Goal: Register for event/course: Sign up to attend an event or enroll in a course

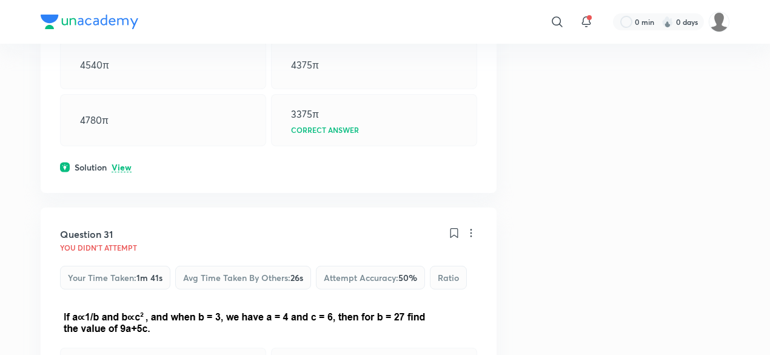
scroll to position [2057, 0]
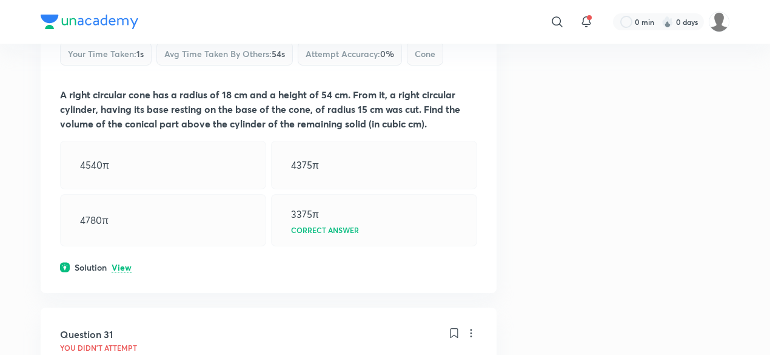
click at [115, 26] on img at bounding box center [90, 22] width 98 height 15
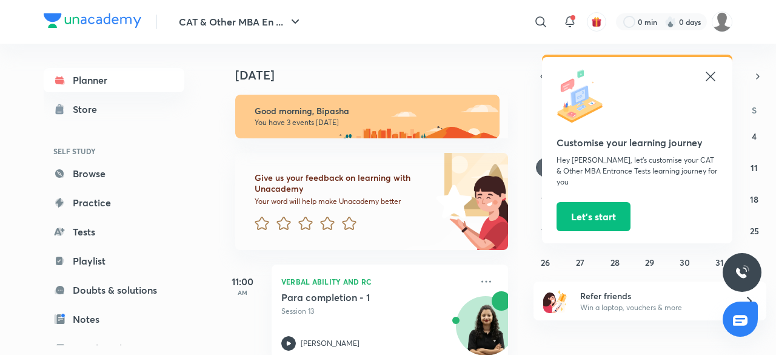
click at [109, 207] on link "Practice" at bounding box center [114, 202] width 141 height 24
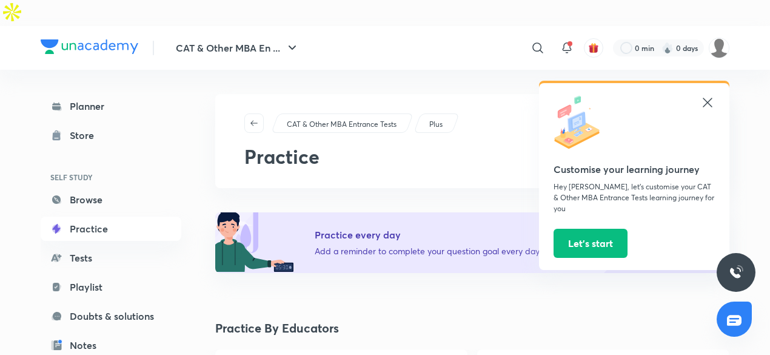
scroll to position [163, 0]
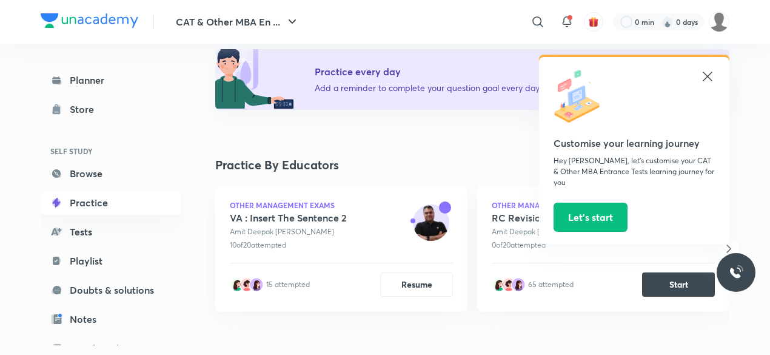
click at [704, 72] on icon at bounding box center [707, 76] width 15 height 15
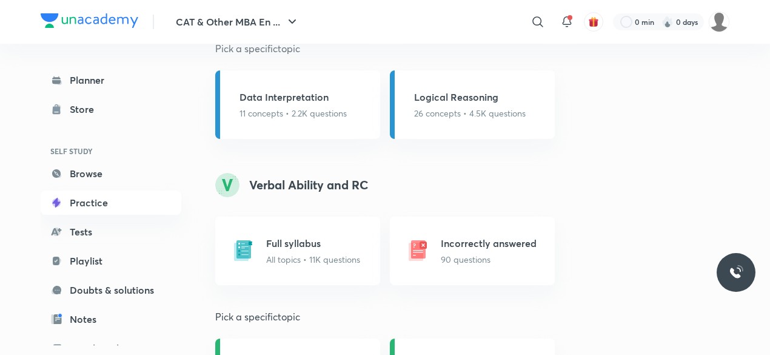
scroll to position [928, 0]
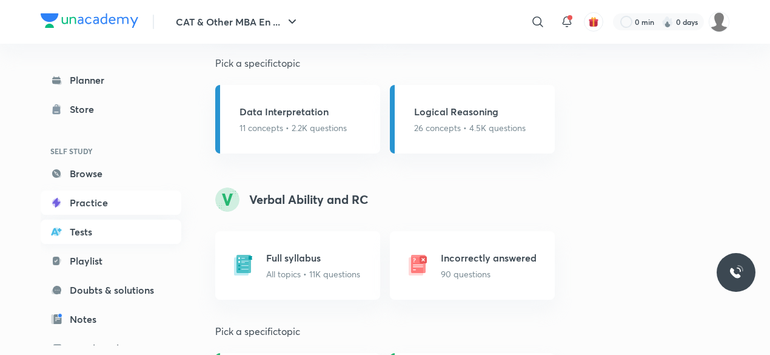
click at [126, 233] on link "Tests" at bounding box center [111, 231] width 141 height 24
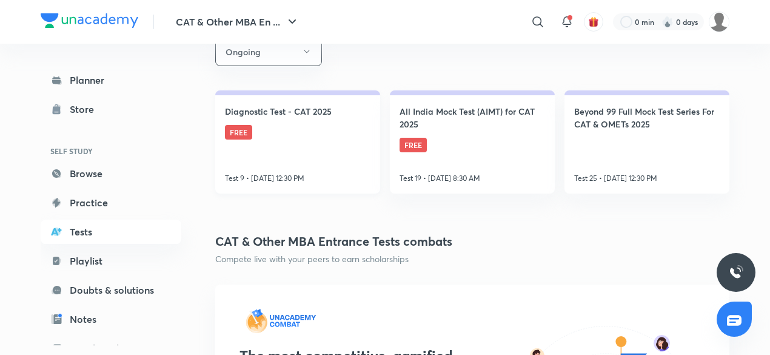
scroll to position [267, 0]
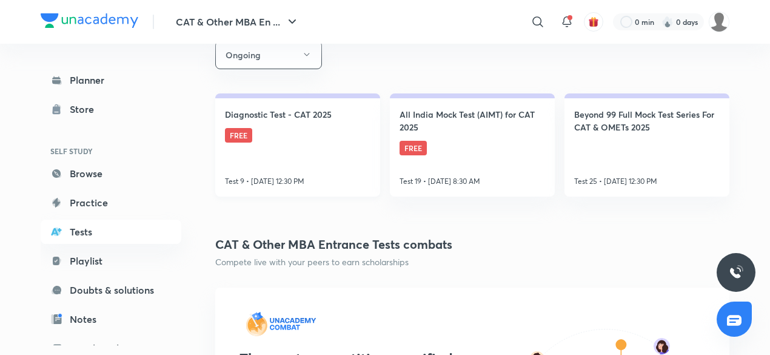
click at [336, 113] on link "Diagnostic Test - CAT 2025 FREE Test 9 • Oct 5, 12:30 PM" at bounding box center [297, 144] width 165 height 103
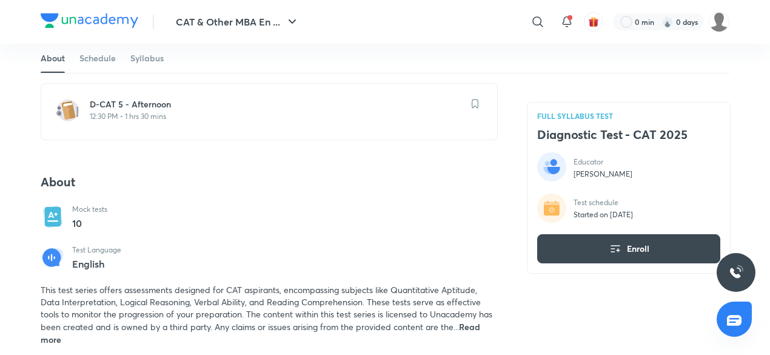
scroll to position [290, 0]
click at [471, 319] on span "Read more" at bounding box center [260, 331] width 439 height 24
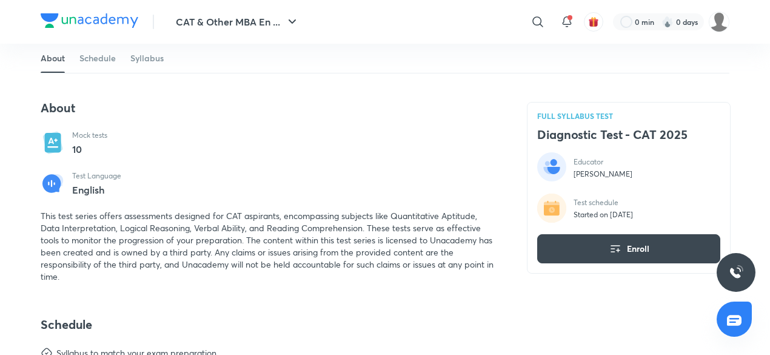
scroll to position [363, 0]
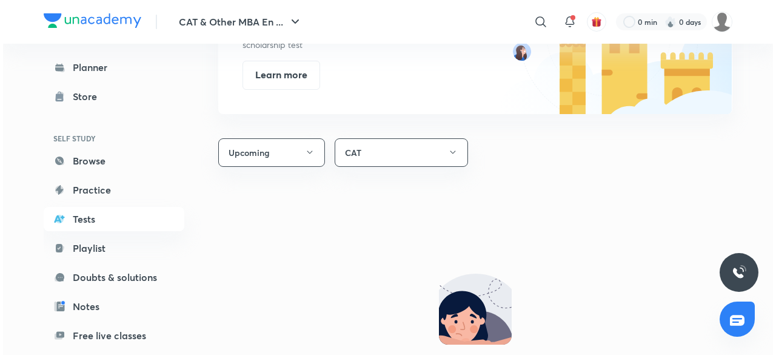
scroll to position [771, 0]
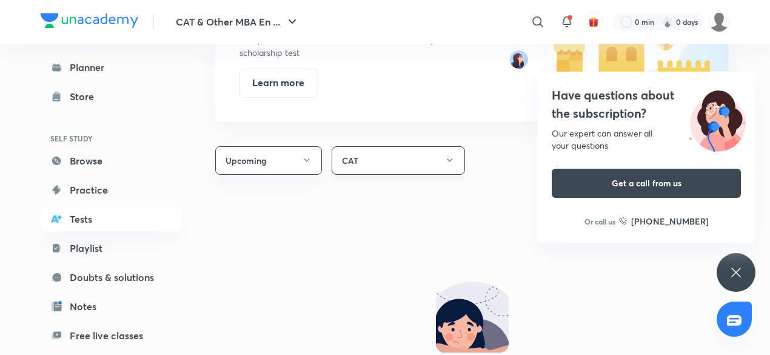
click at [371, 146] on button "CAT" at bounding box center [397, 160] width 133 height 28
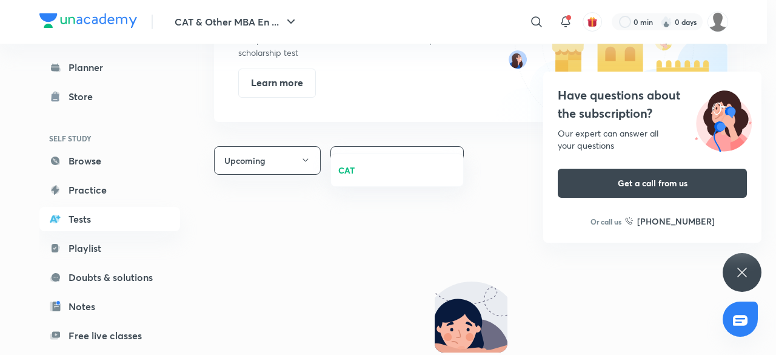
click at [364, 239] on div at bounding box center [388, 177] width 776 height 355
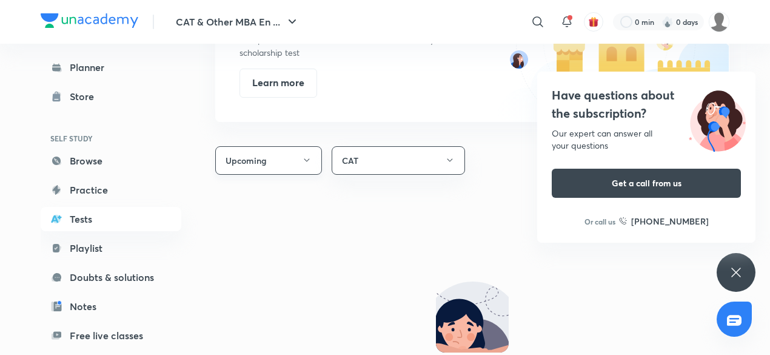
click at [293, 146] on button "Upcoming" at bounding box center [268, 160] width 107 height 28
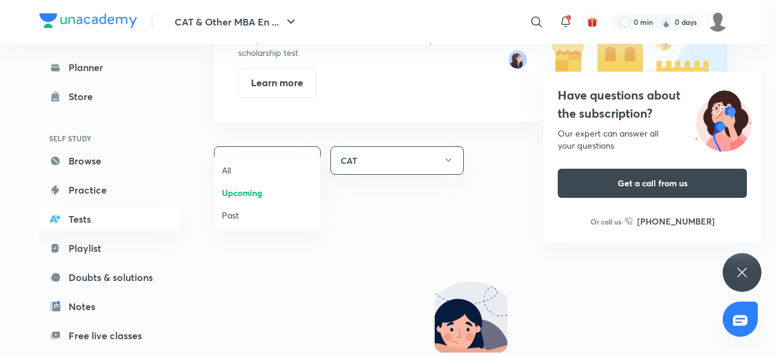
click at [393, 130] on div at bounding box center [388, 177] width 776 height 355
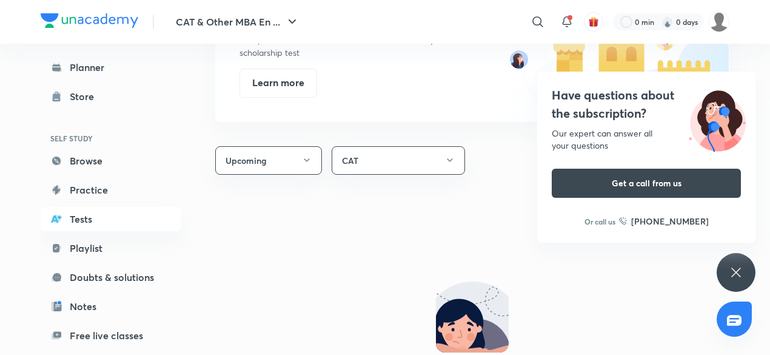
click at [393, 146] on button "CAT" at bounding box center [397, 160] width 133 height 28
